Goal: Information Seeking & Learning: Stay updated

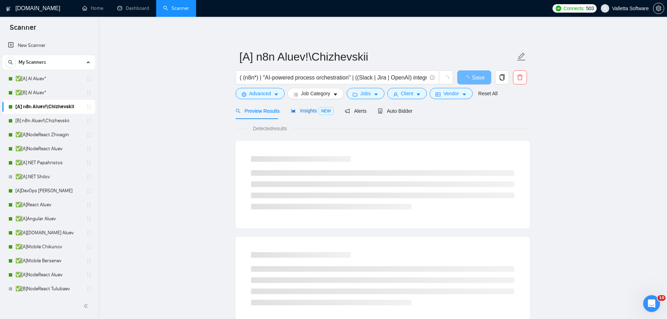
click at [301, 111] on span "Insights NEW" at bounding box center [312, 111] width 43 height 6
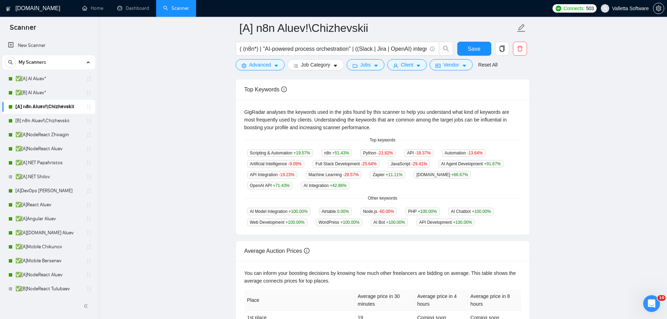
scroll to position [140, 0]
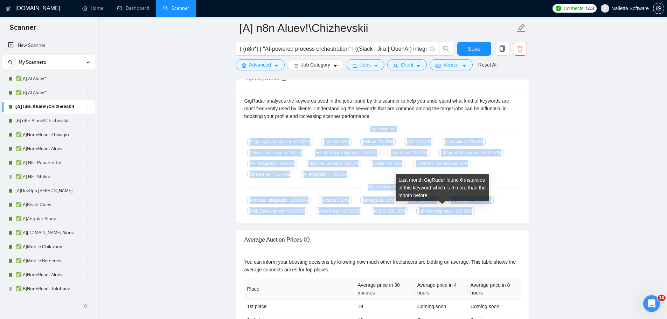
drag, startPoint x: 364, startPoint y: 127, endPoint x: 474, endPoint y: 210, distance: 137.3
click at [474, 210] on div "GigRadar analyses the keywords used in the jobs found by this scanner to help y…" at bounding box center [383, 156] width 294 height 135
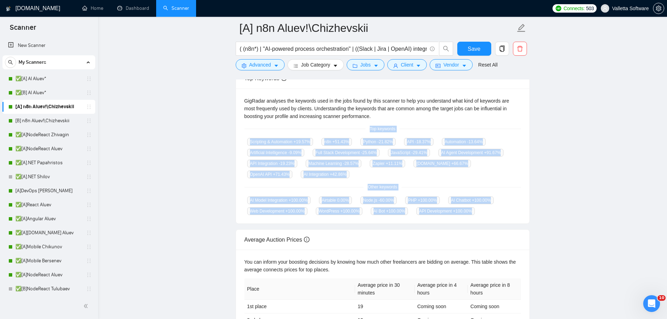
copy div "Top keywords Scripting & Automation +19.57 % n8n +51.43 % Python -21.82 % API -…"
click at [29, 80] on link "✅[A] AI Aluev*" at bounding box center [48, 79] width 67 height 14
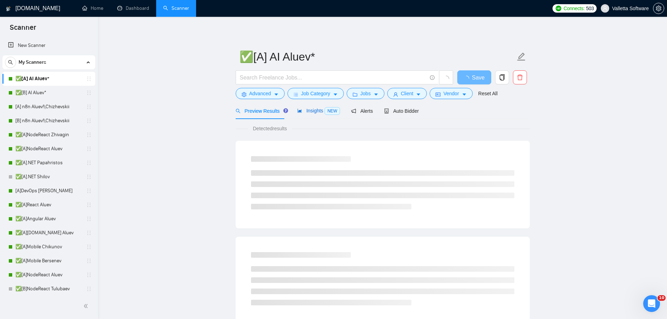
click at [314, 108] on span "Insights NEW" at bounding box center [318, 111] width 43 height 6
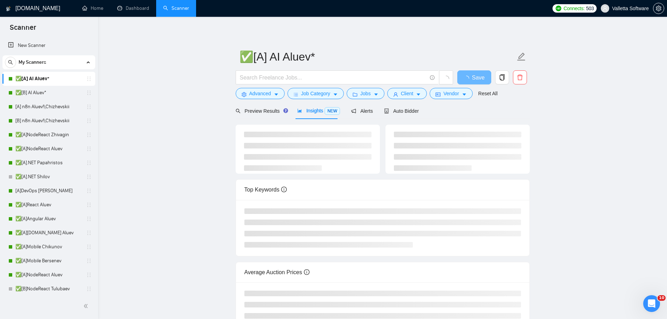
click at [603, 296] on main "✅[A] AI Aluev* Save Advanced Job Category Jobs Client Vendor Reset All Preview …" at bounding box center [382, 183] width 547 height 311
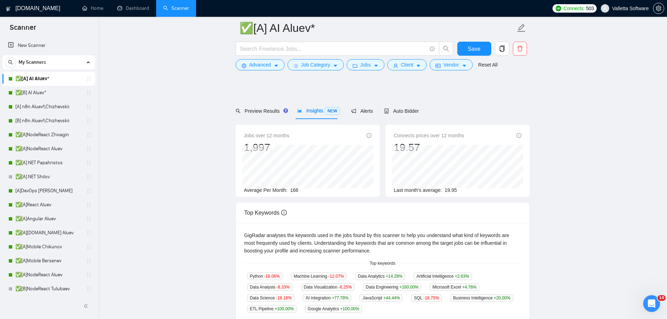
scroll to position [105, 0]
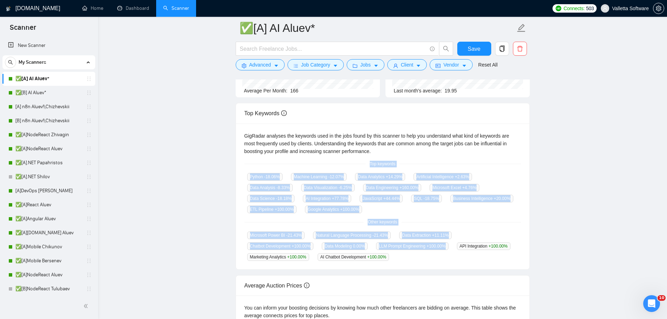
drag, startPoint x: 392, startPoint y: 167, endPoint x: 431, endPoint y: 256, distance: 97.6
click at [431, 256] on div "GigRadar analyses the keywords used in the jobs found by this scanner to help y…" at bounding box center [383, 197] width 294 height 146
drag, startPoint x: 388, startPoint y: 259, endPoint x: 364, endPoint y: 166, distance: 96.6
click at [364, 166] on div "GigRadar analyses the keywords used in the jobs found by this scanner to help y…" at bounding box center [383, 197] width 294 height 146
copy div "Top keywords Python -18.06 % Machine Learning -12.07 % Data Analytics +14.29 % …"
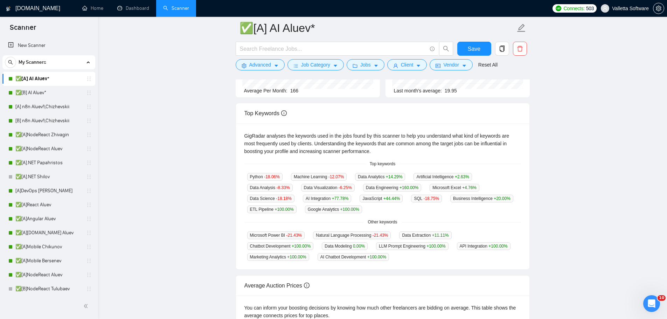
click at [574, 110] on main "✅[A] AI Aluev* Save Advanced Job Category Jobs Client Vendor Reset All Preview …" at bounding box center [382, 166] width 547 height 486
click at [576, 299] on main "✅[A] AI Aluev* Save Advanced Job Category Jobs Client Vendor Reset All Preview …" at bounding box center [382, 166] width 547 height 486
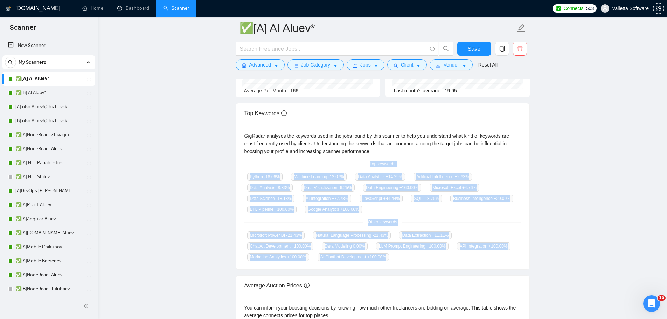
drag, startPoint x: 377, startPoint y: 170, endPoint x: 405, endPoint y: 260, distance: 94.3
click at [405, 260] on div "GigRadar analyses the keywords used in the jobs found by this scanner to help y…" at bounding box center [383, 197] width 294 height 146
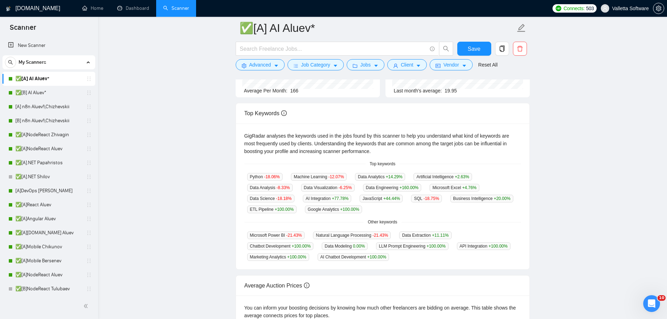
click at [541, 138] on main "✅[A] AI Aluev* Save Advanced Job Category Jobs Client Vendor Reset All Preview …" at bounding box center [382, 166] width 547 height 486
click at [537, 122] on main "✅[A] AI Aluev* Save Advanced Job Category Jobs Client Vendor Reset All Preview …" at bounding box center [382, 166] width 547 height 486
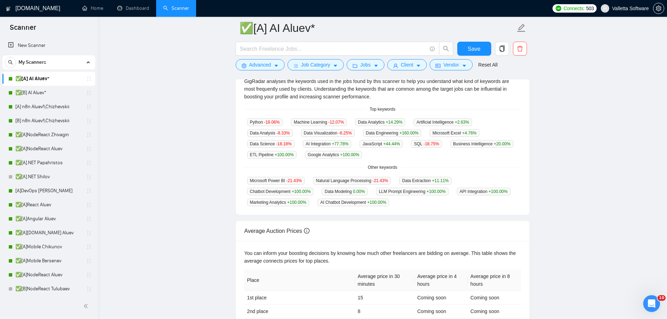
scroll to position [140, 0]
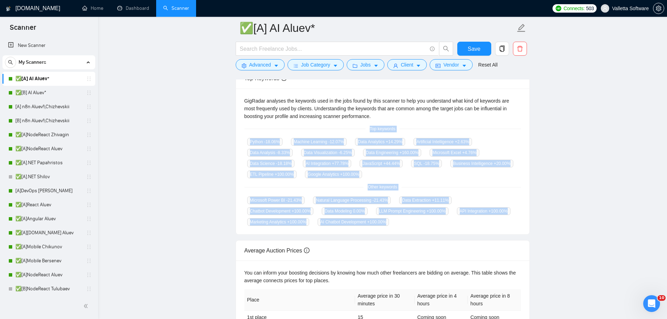
copy div "Top keywords Python -18.06 % Machine Learning -12.07 % Data Analytics +14.29 % …"
drag, startPoint x: 382, startPoint y: 144, endPoint x: 398, endPoint y: 220, distance: 77.3
click at [398, 220] on div "GigRadar analyses the keywords used in the jobs found by this scanner to help y…" at bounding box center [383, 162] width 294 height 146
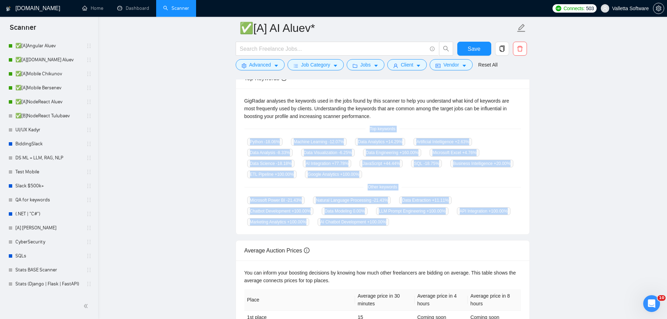
scroll to position [175, 0]
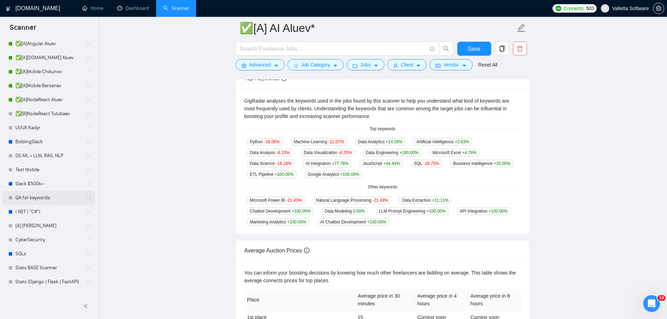
click at [39, 199] on link "QA for keywords" at bounding box center [48, 198] width 67 height 14
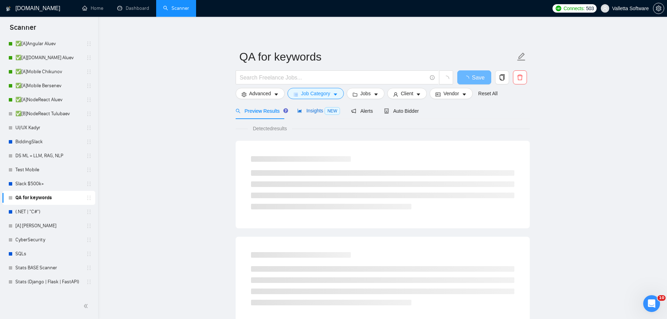
drag, startPoint x: 311, startPoint y: 113, endPoint x: 311, endPoint y: 118, distance: 4.6
click at [311, 113] on span "Insights NEW" at bounding box center [318, 111] width 43 height 6
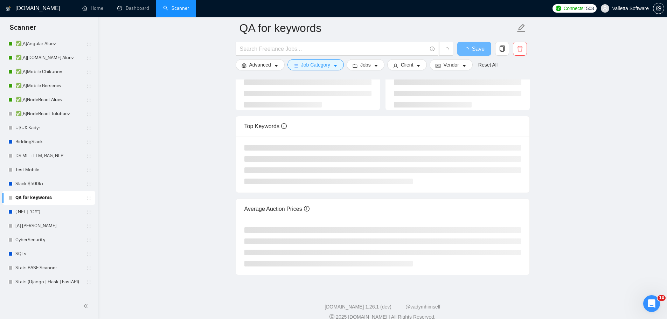
scroll to position [79, 0]
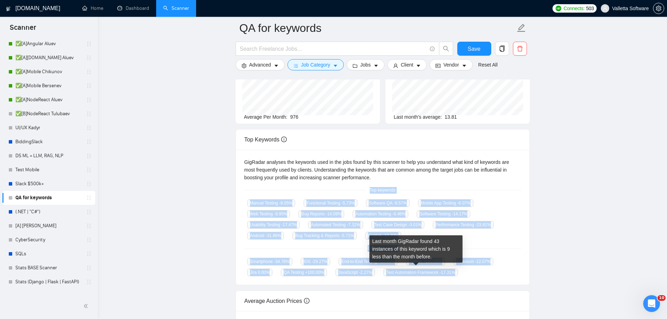
drag, startPoint x: 364, startPoint y: 190, endPoint x: 451, endPoint y: 272, distance: 119.0
click at [451, 272] on div "GigRadar analyses the keywords used in the jobs found by this scanner to help y…" at bounding box center [383, 217] width 294 height 135
copy div "Top keywords Manual Testing -8.05 % Functional Testing -5.73 % Software QA -9.5…"
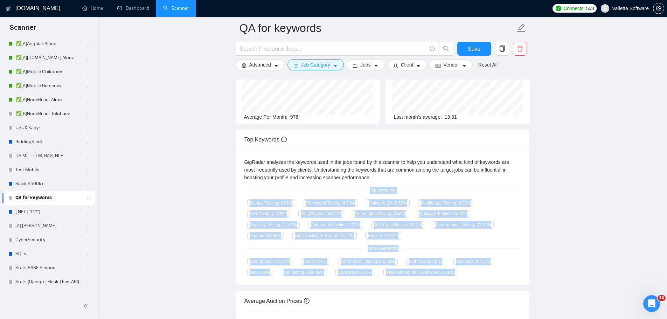
copy div "Top keywords Manual Testing -8.05 % Functional Testing -5.73 % Software QA -9.5…"
